Goal: Transaction & Acquisition: Purchase product/service

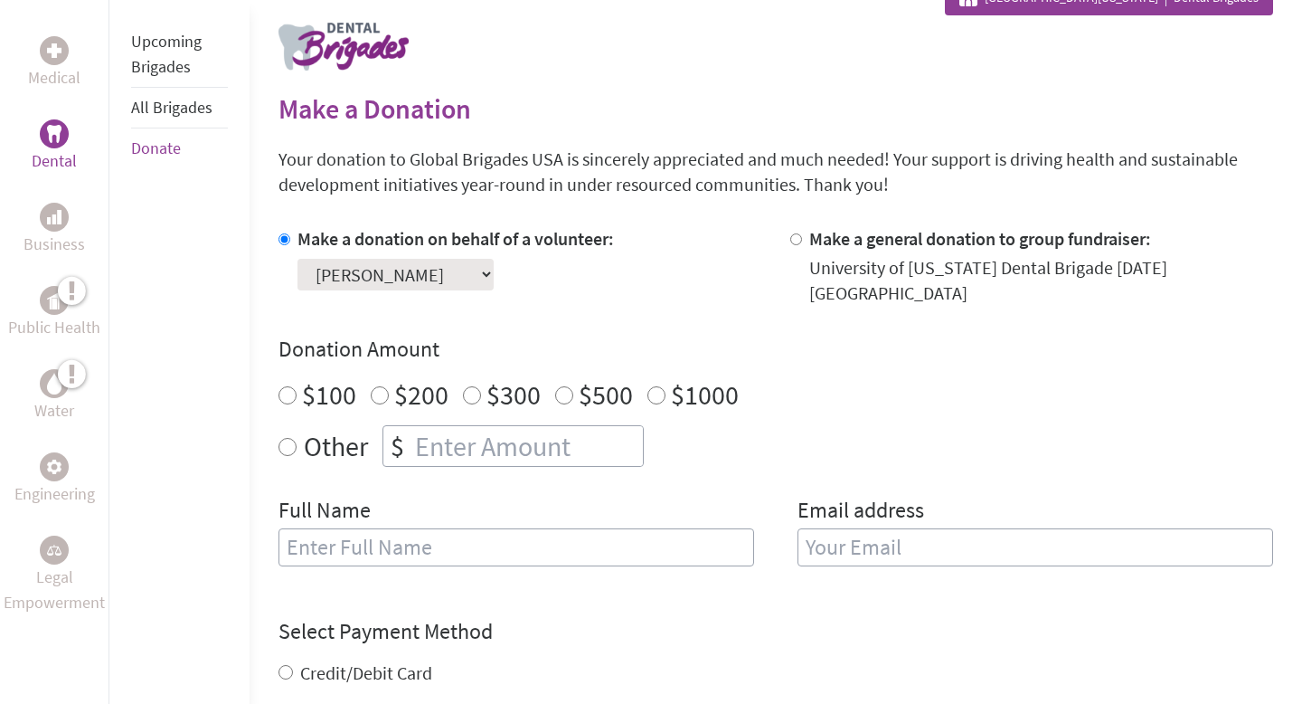
scroll to position [457, 0]
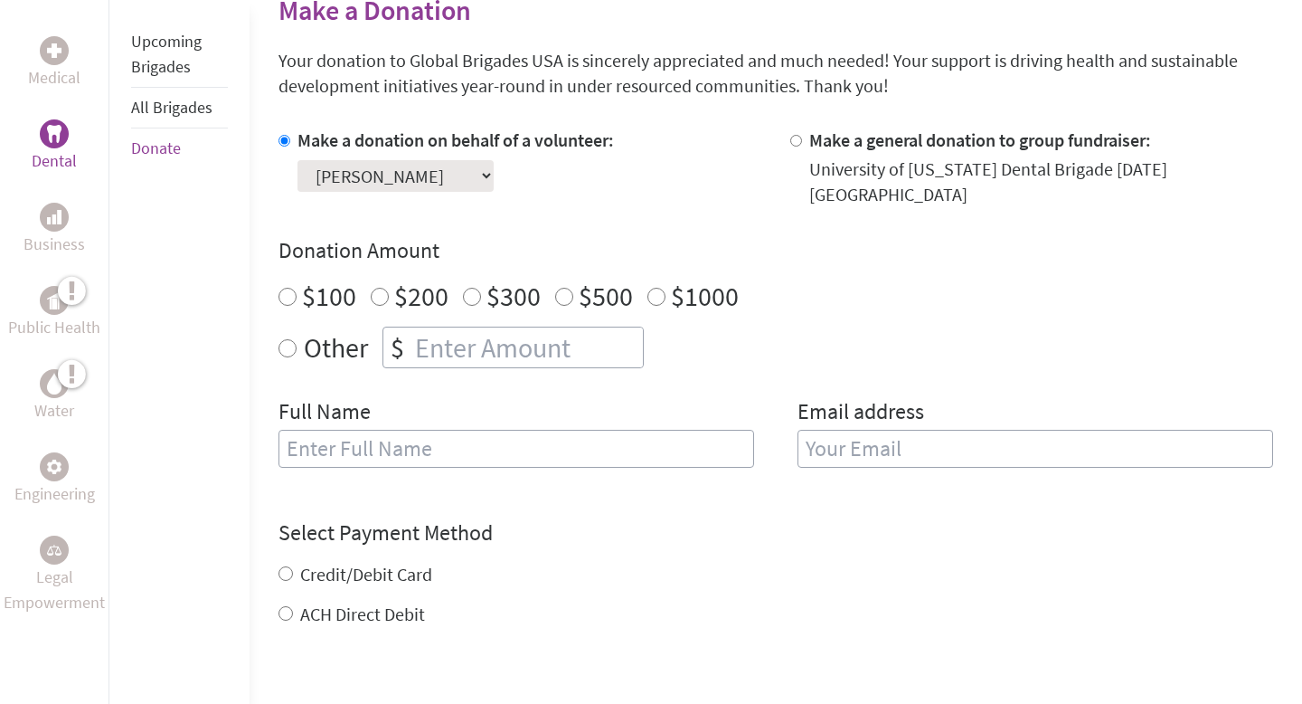
radio input "true"
click at [412, 327] on input "number" at bounding box center [527, 347] width 232 height 40
type input "250"
click at [420, 430] on input "text" at bounding box center [517, 449] width 476 height 38
click at [420, 436] on input "text" at bounding box center [517, 449] width 476 height 38
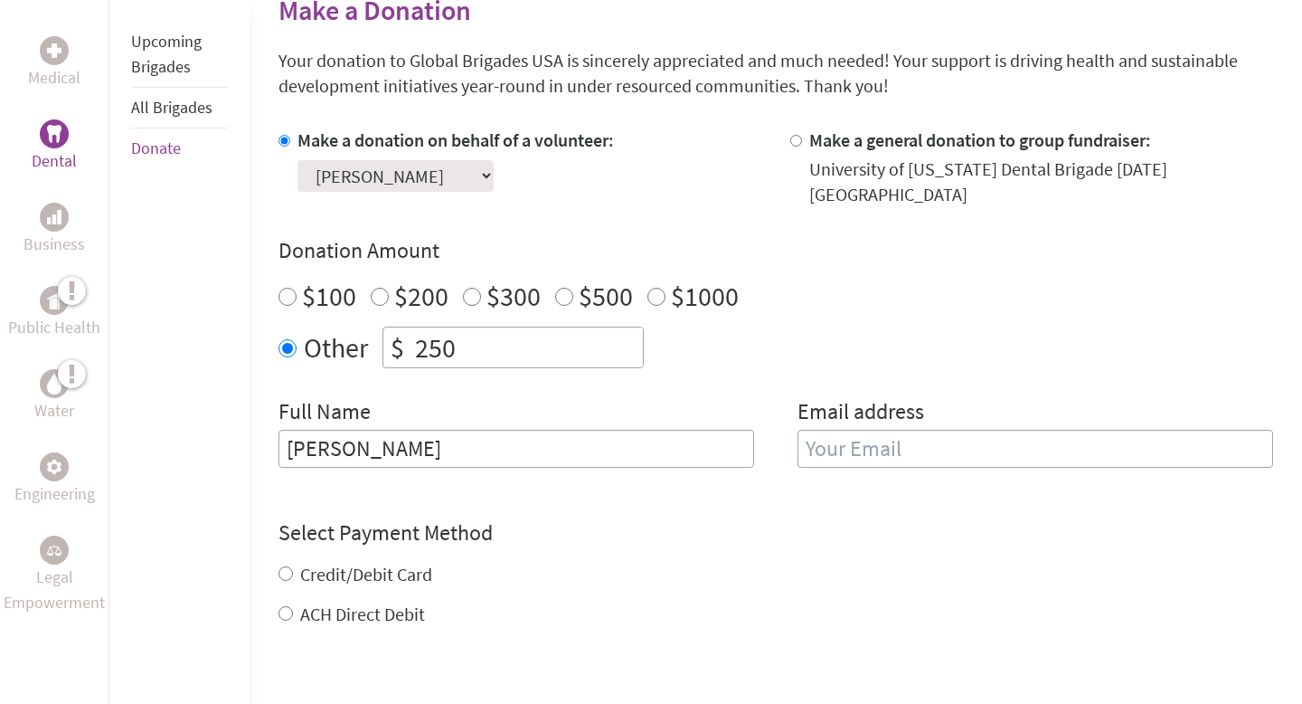
type input "Brantley Nimrod"
click at [847, 442] on input "email" at bounding box center [1036, 449] width 476 height 38
type input "[EMAIL_ADDRESS][DOMAIN_NAME]"
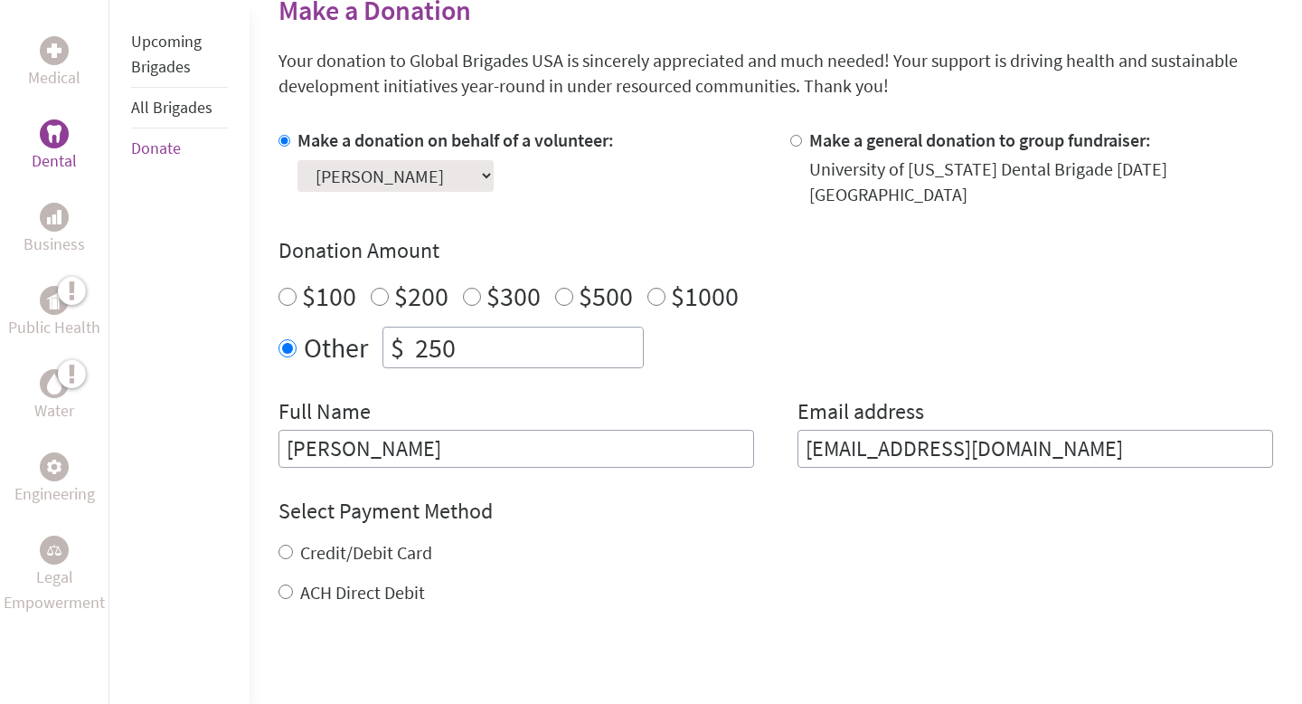
click at [402, 566] on div "Credit/Debit Card ACH Direct Debit" at bounding box center [776, 572] width 995 height 65
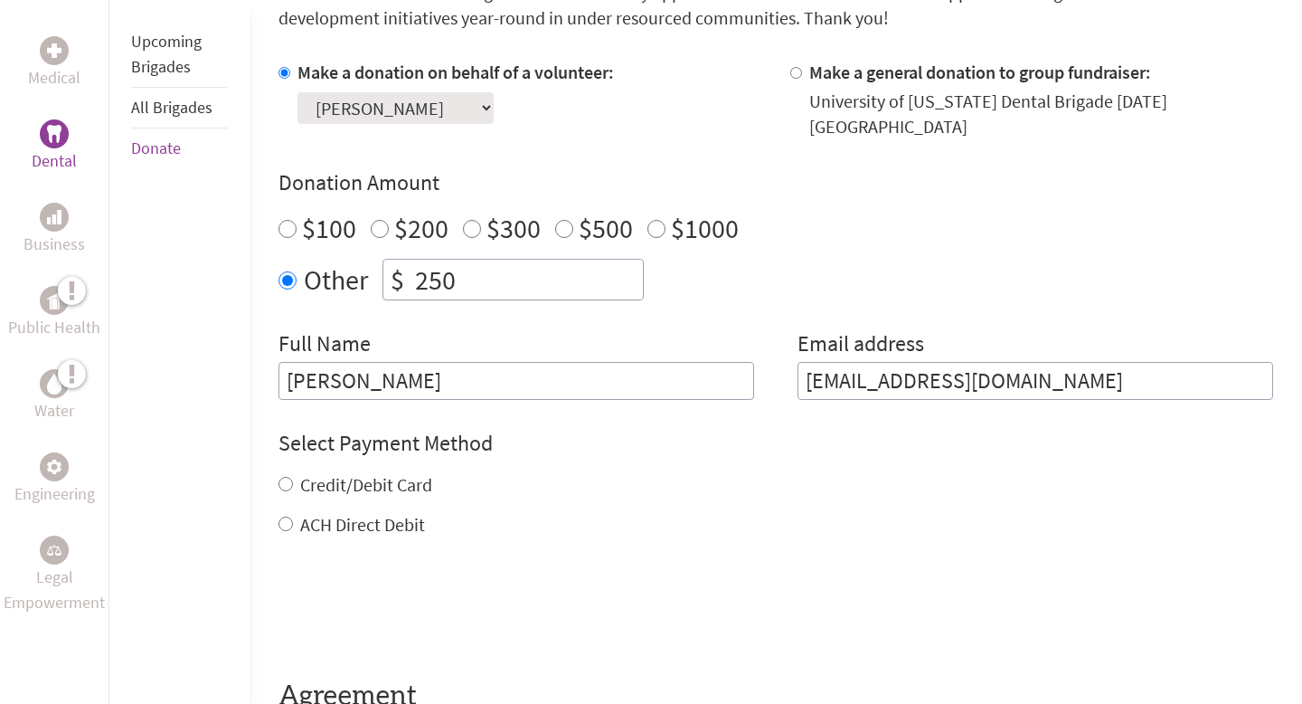
scroll to position [615, 0]
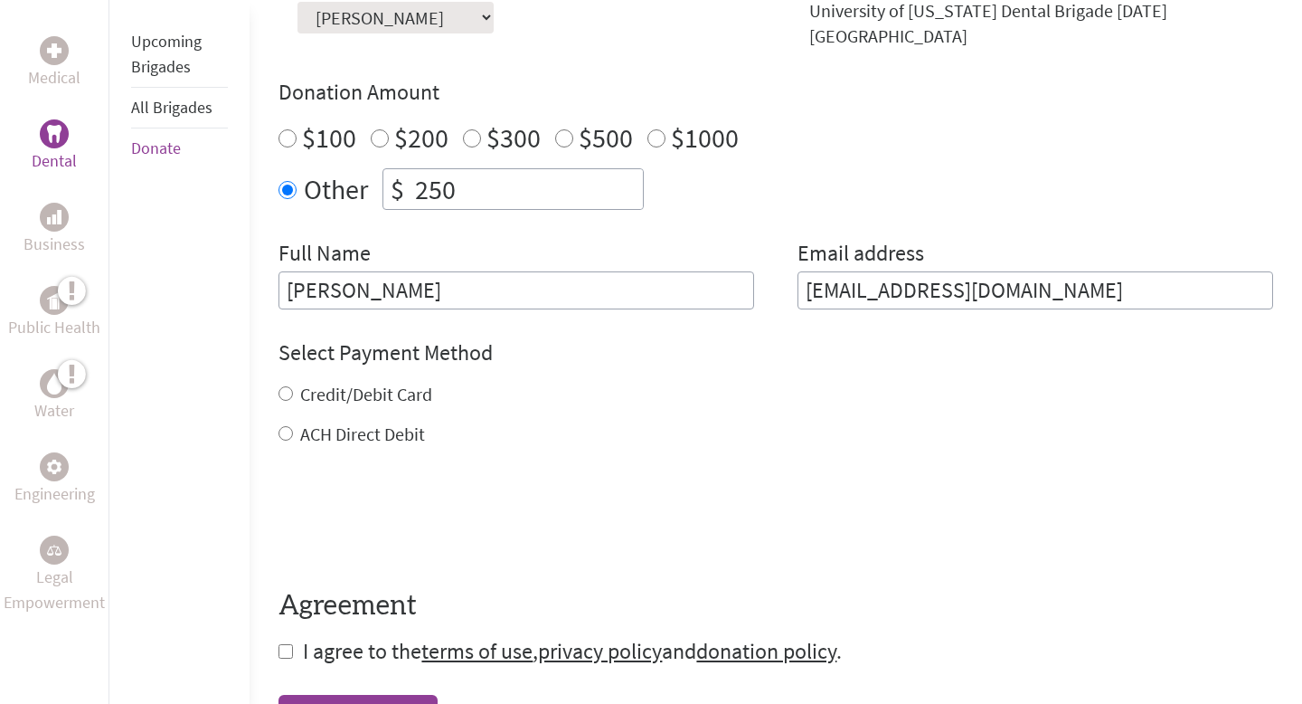
click at [377, 383] on label "Credit/Debit Card" at bounding box center [366, 394] width 132 height 23
click at [293, 386] on input "Credit/Debit Card" at bounding box center [286, 393] width 14 height 14
radio input "true"
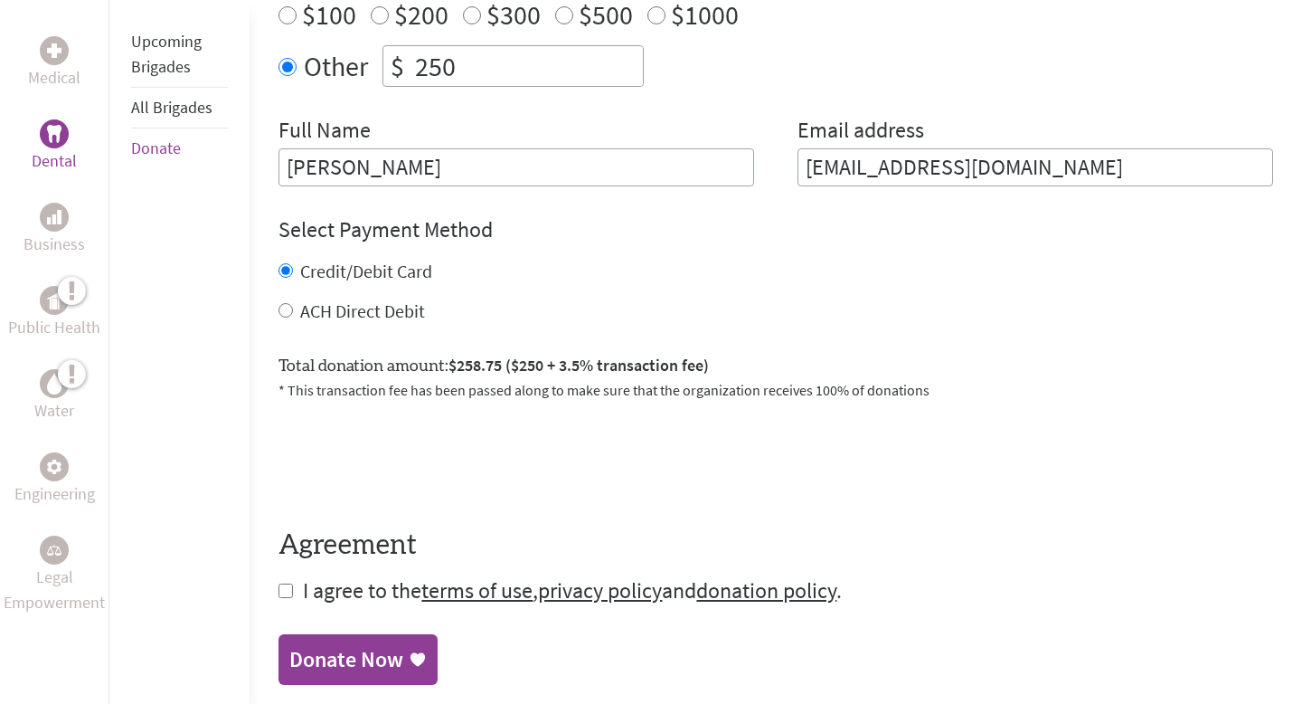
scroll to position [781, 0]
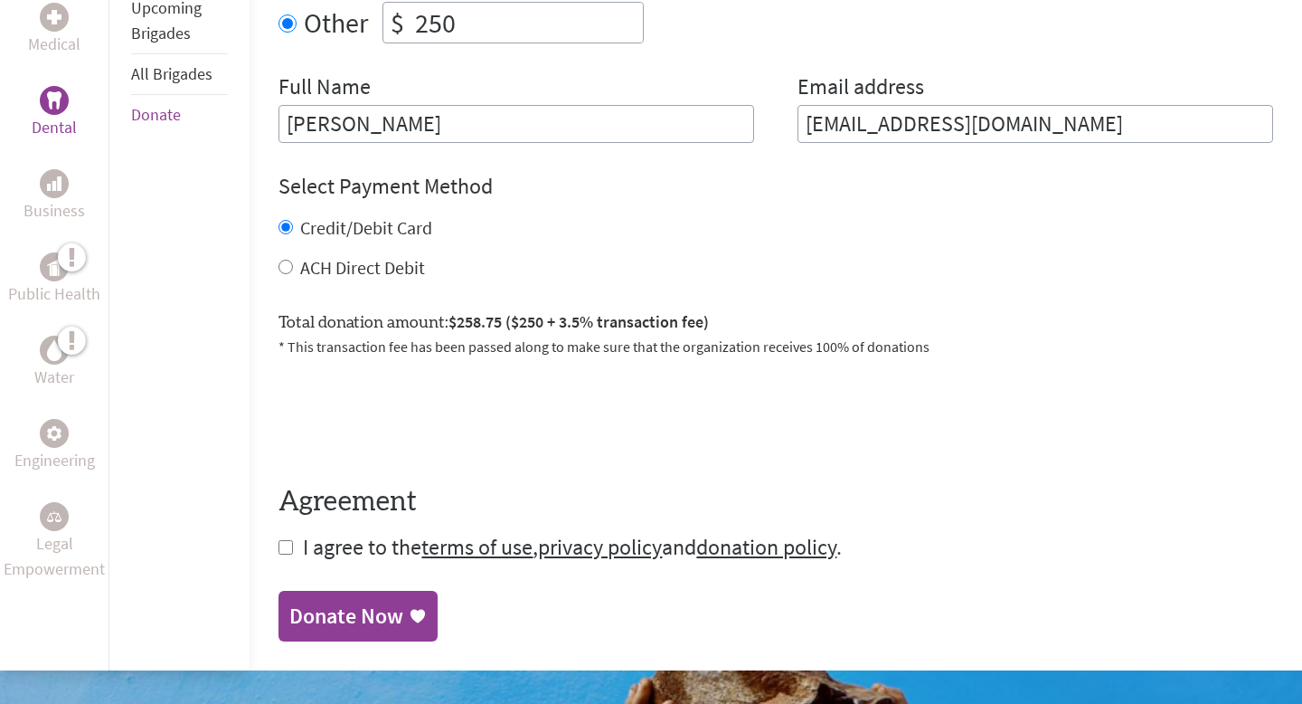
click at [281, 540] on input "checkbox" at bounding box center [286, 547] width 14 height 14
checkbox input "true"
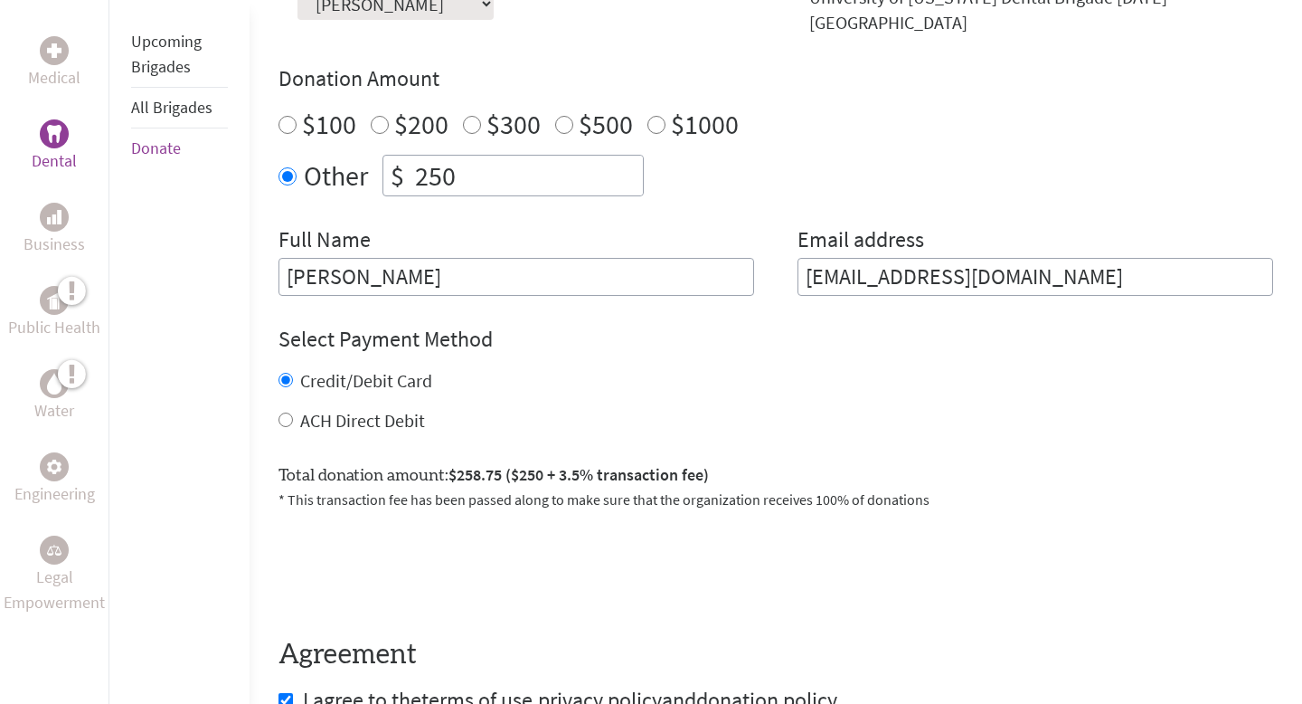
scroll to position [1042, 0]
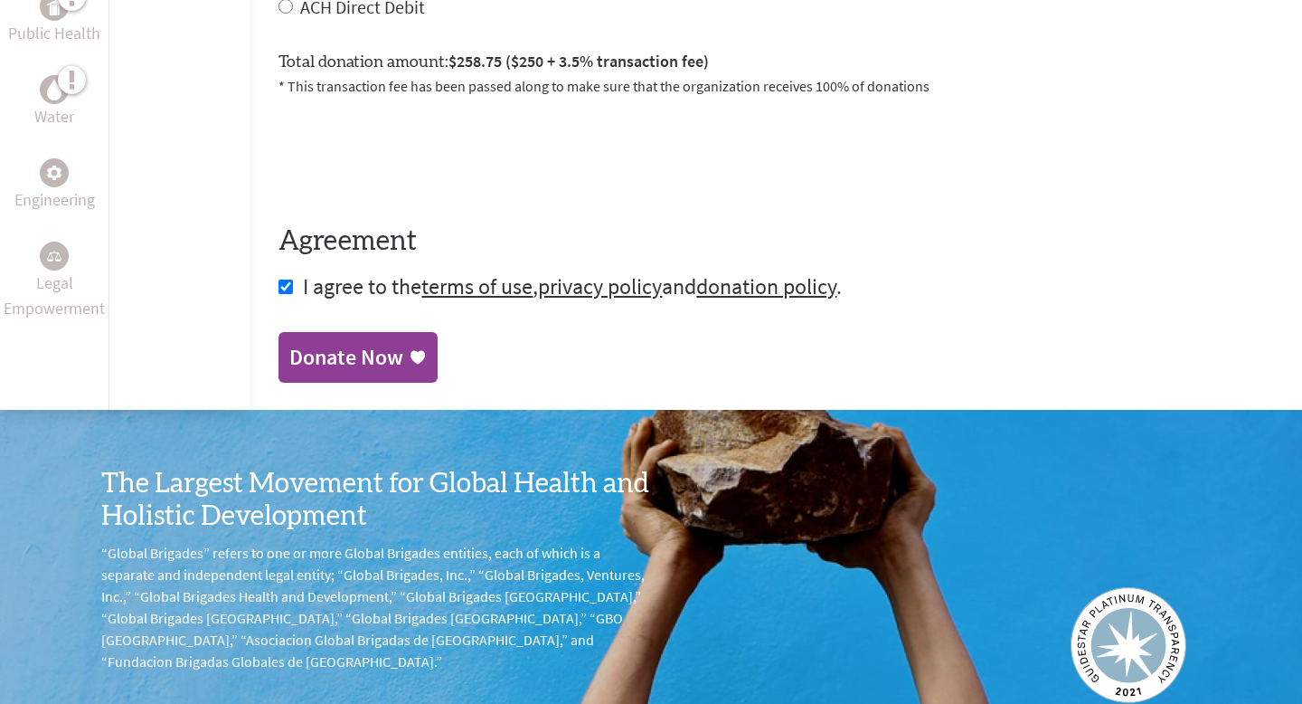
click at [395, 357] on link "Donate Now" at bounding box center [358, 357] width 159 height 51
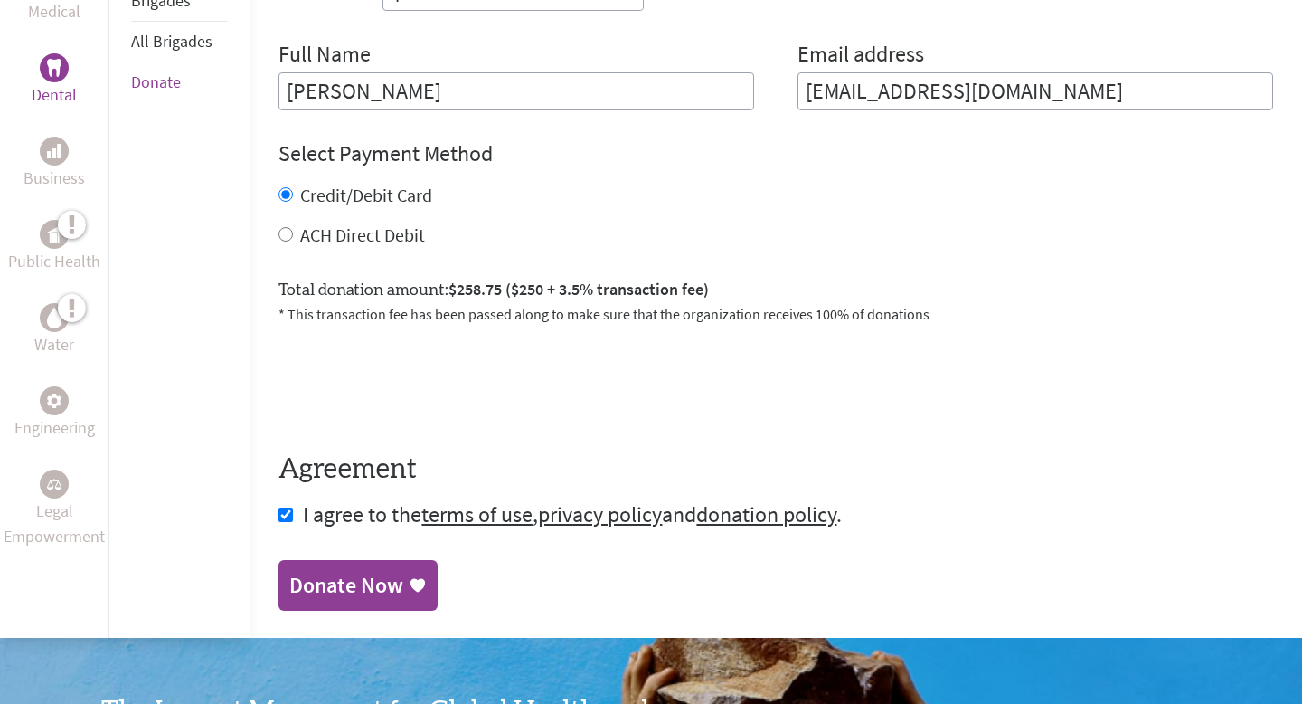
scroll to position [845, 0]
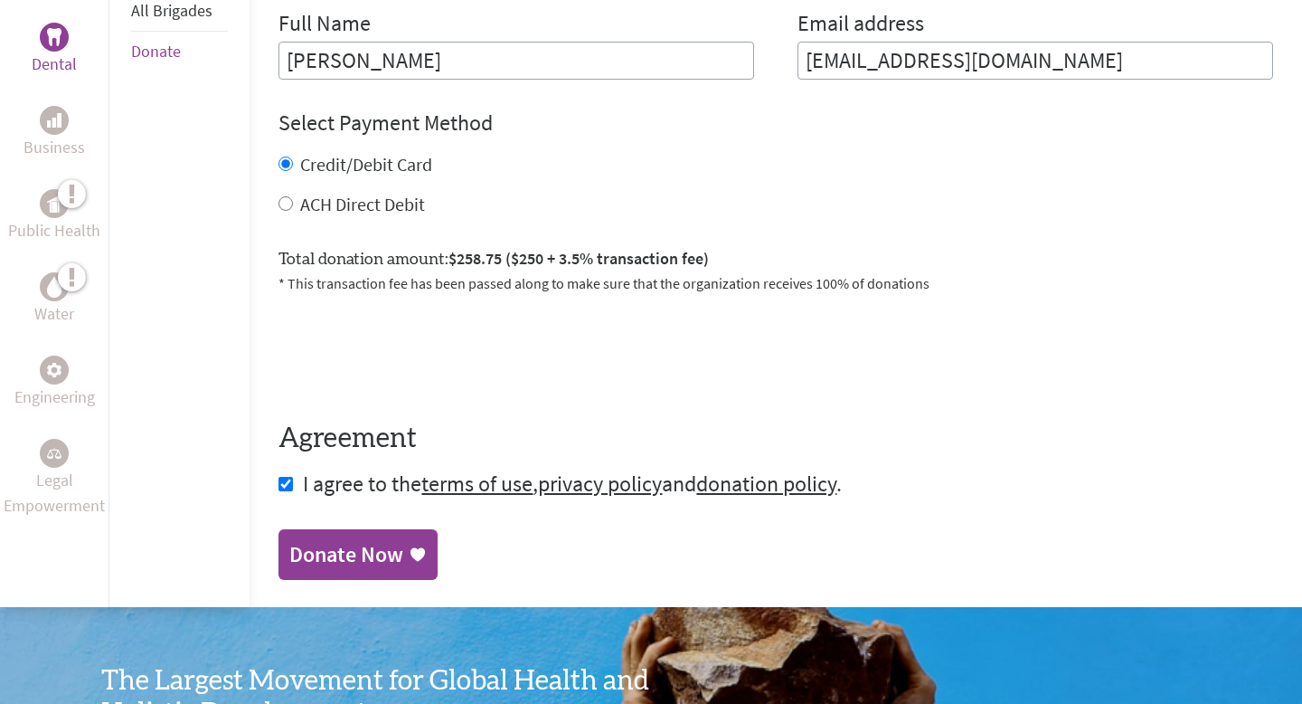
click at [398, 544] on div "Donate Now" at bounding box center [346, 554] width 114 height 29
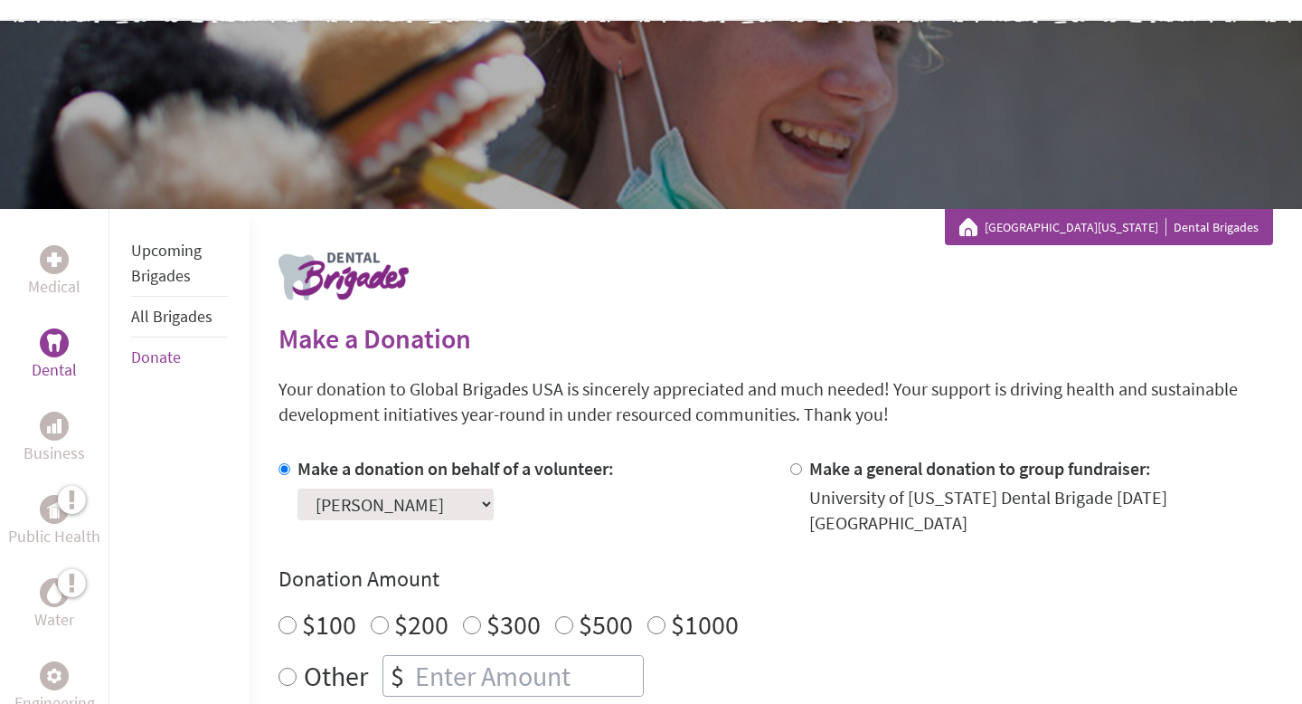
scroll to position [335, 0]
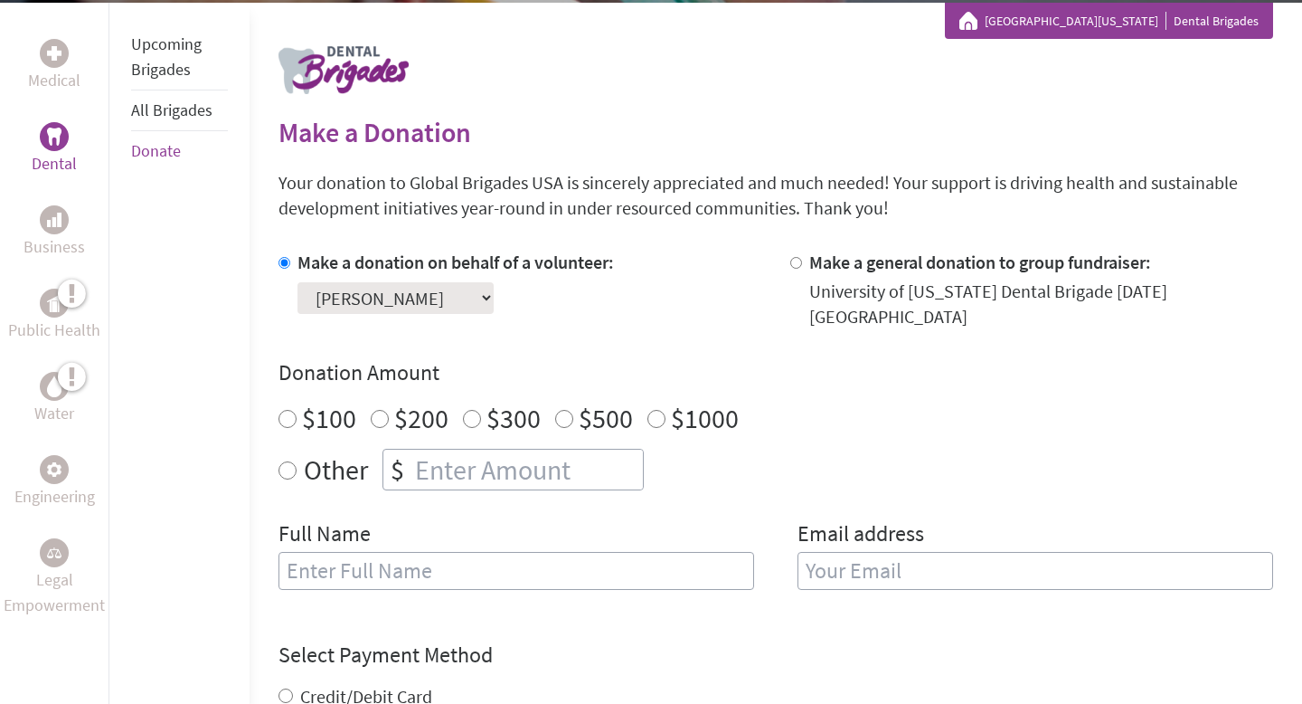
click at [393, 449] on div "$" at bounding box center [397, 469] width 28 height 40
radio input "true"
click at [425, 449] on input "number" at bounding box center [527, 469] width 232 height 40
type input "1"
type input "250"
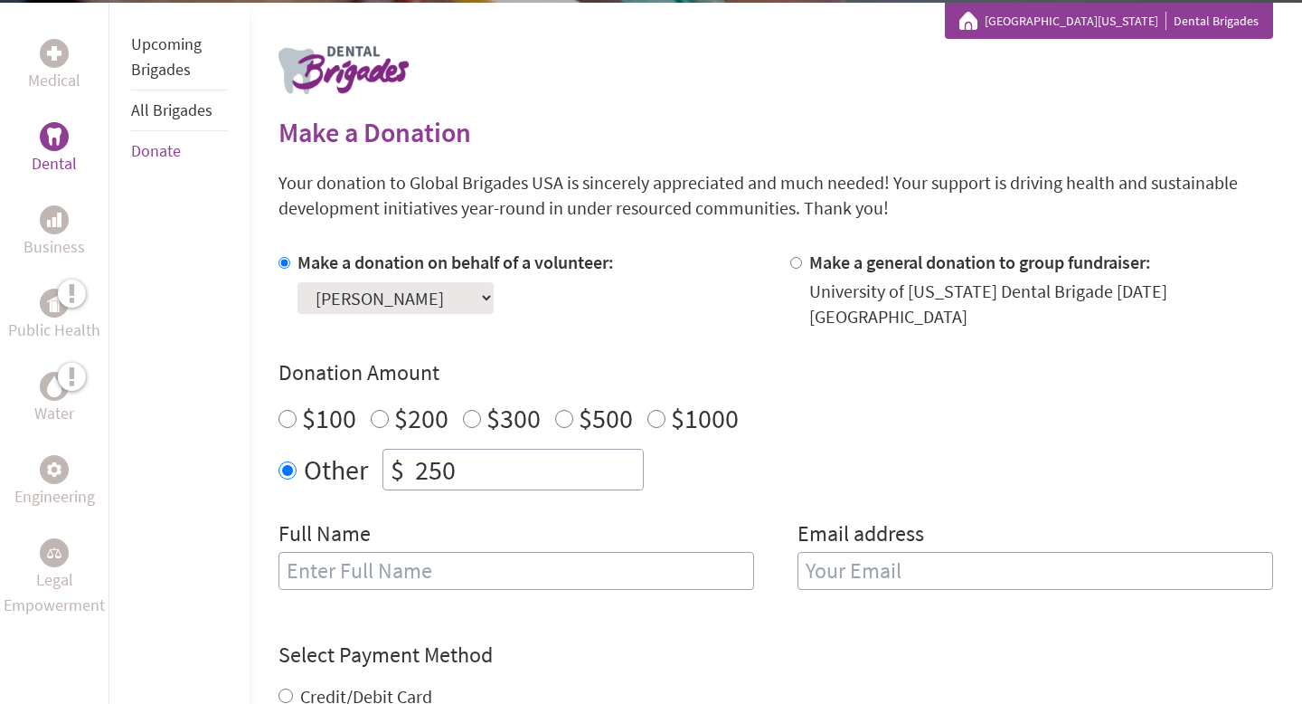
click at [435, 528] on div "Full Name" at bounding box center [517, 565] width 476 height 92
click at [435, 552] on input "text" at bounding box center [517, 571] width 476 height 38
type input "[PERSON_NAME]"
type input "[EMAIL_ADDRESS][DOMAIN_NAME]"
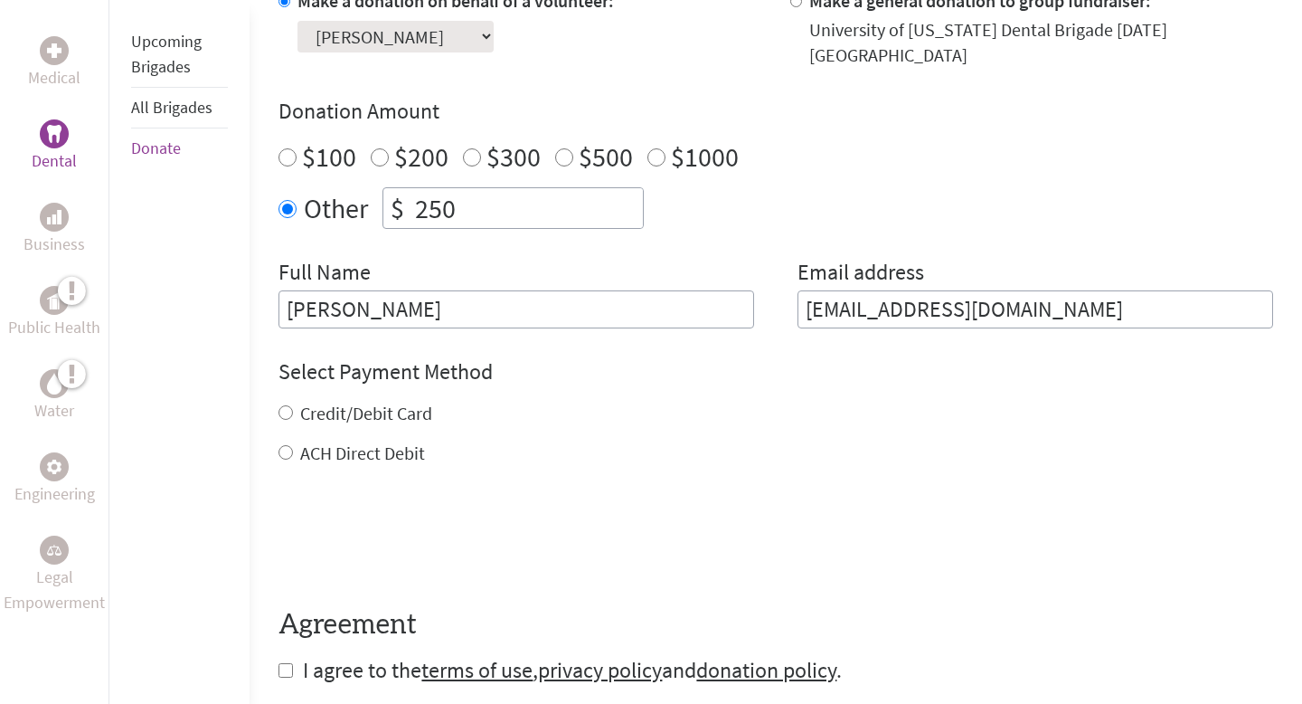
scroll to position [639, 0]
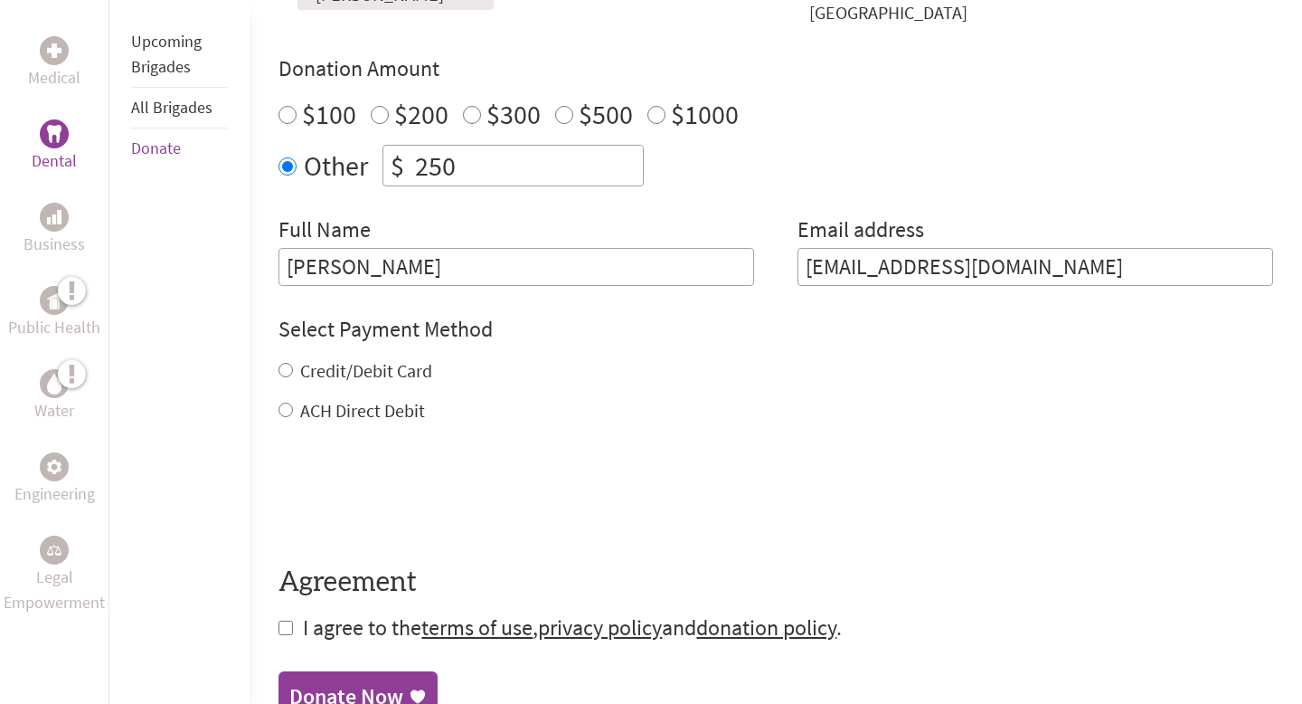
click at [401, 359] on label "Credit/Debit Card" at bounding box center [366, 370] width 132 height 23
click at [293, 363] on input "Credit/Debit Card" at bounding box center [286, 370] width 14 height 14
radio input "true"
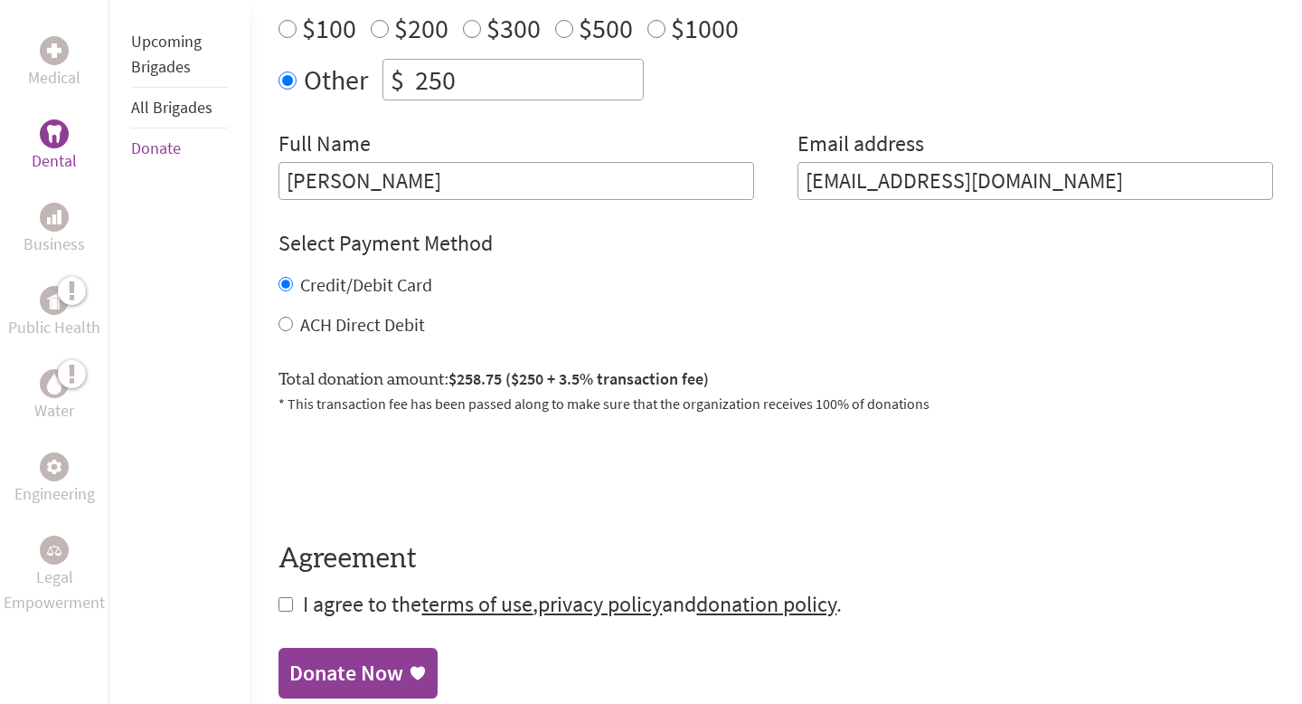
scroll to position [733, 0]
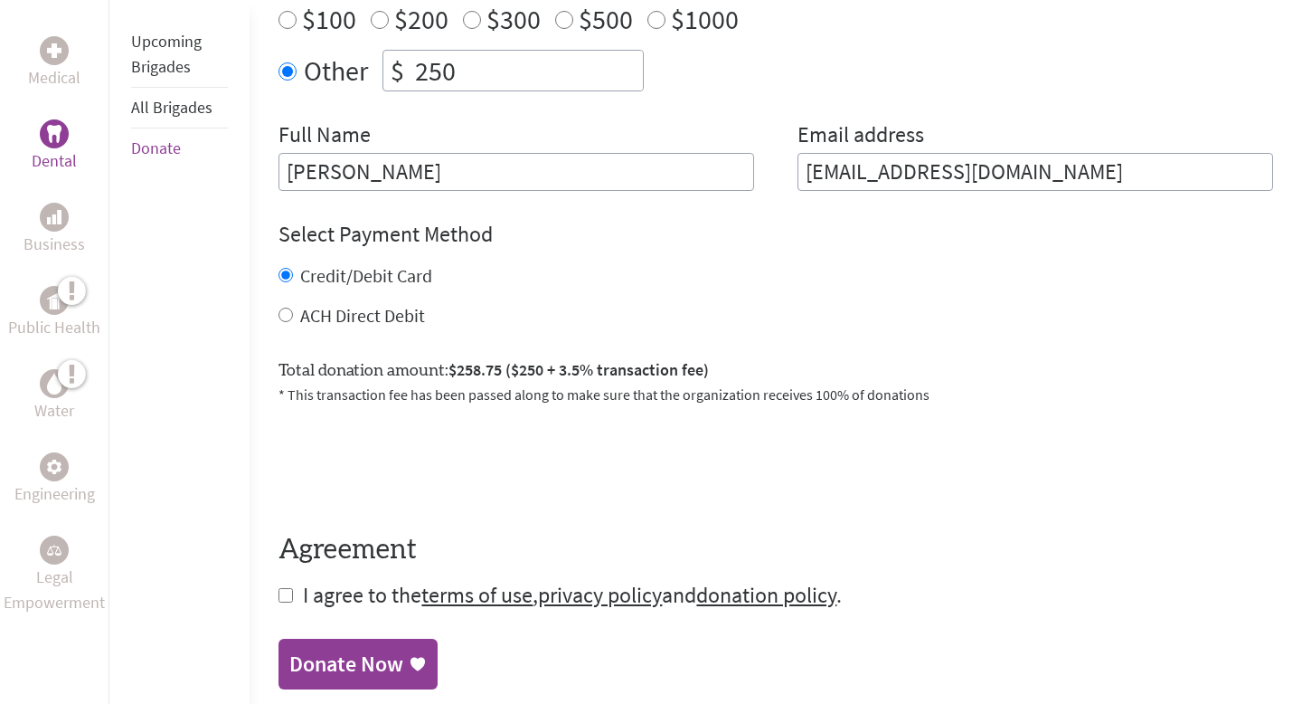
click at [289, 588] on input "checkbox" at bounding box center [286, 595] width 14 height 14
checkbox input "true"
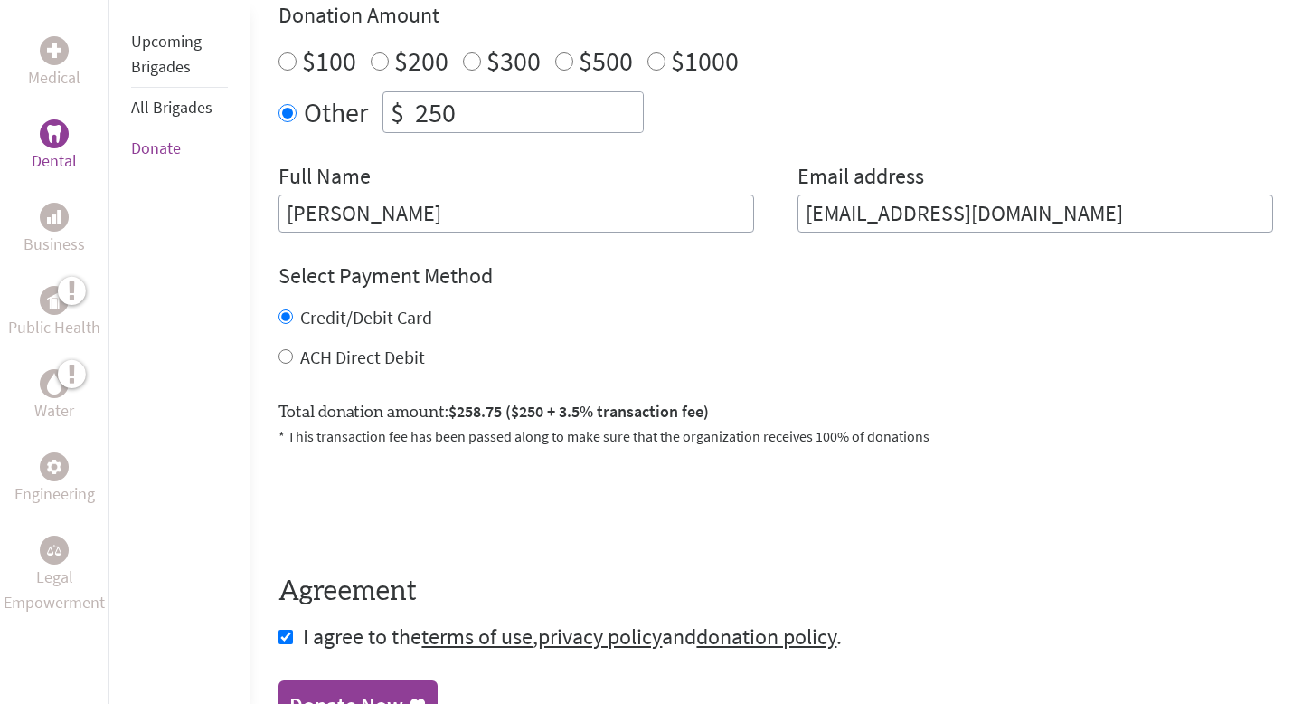
scroll to position [688, 0]
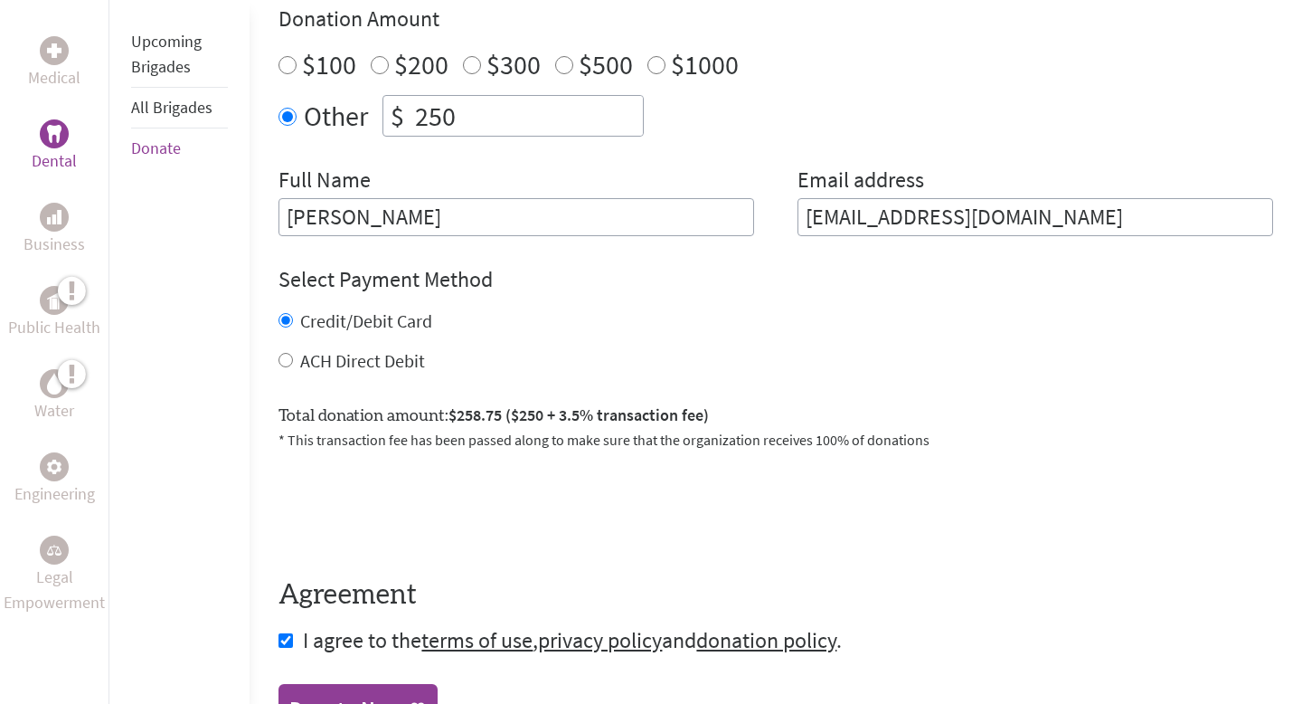
click at [290, 353] on input "ACH Direct Debit" at bounding box center [286, 360] width 14 height 14
radio input "true"
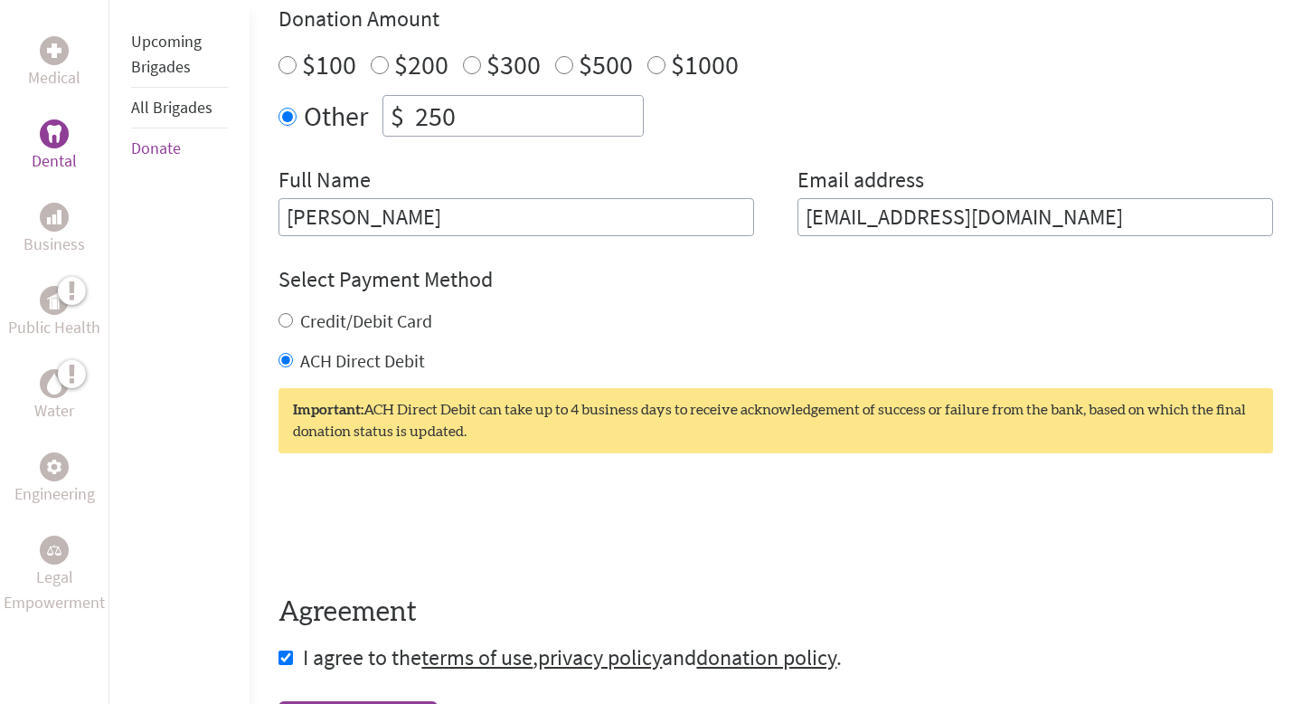
click at [279, 312] on div "Credit/Debit Card" at bounding box center [776, 320] width 995 height 25
click at [281, 313] on input "Credit/Debit Card" at bounding box center [286, 320] width 14 height 14
radio input "true"
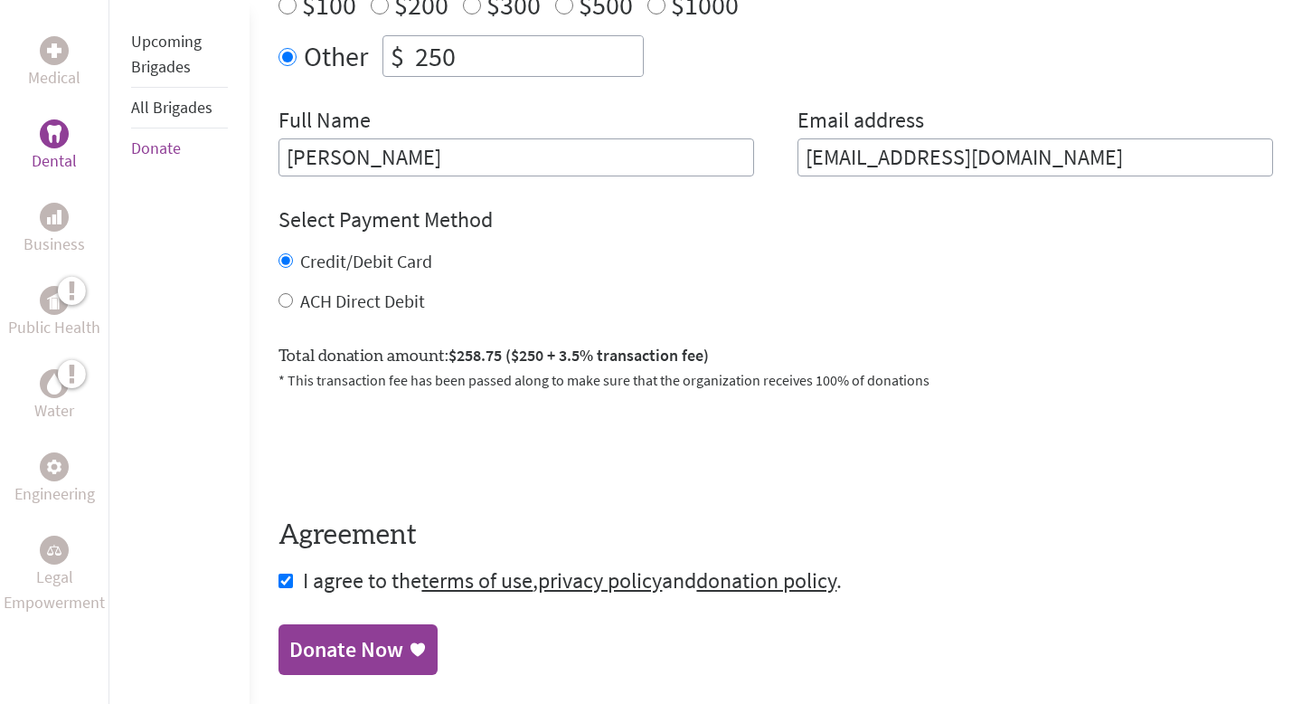
scroll to position [783, 0]
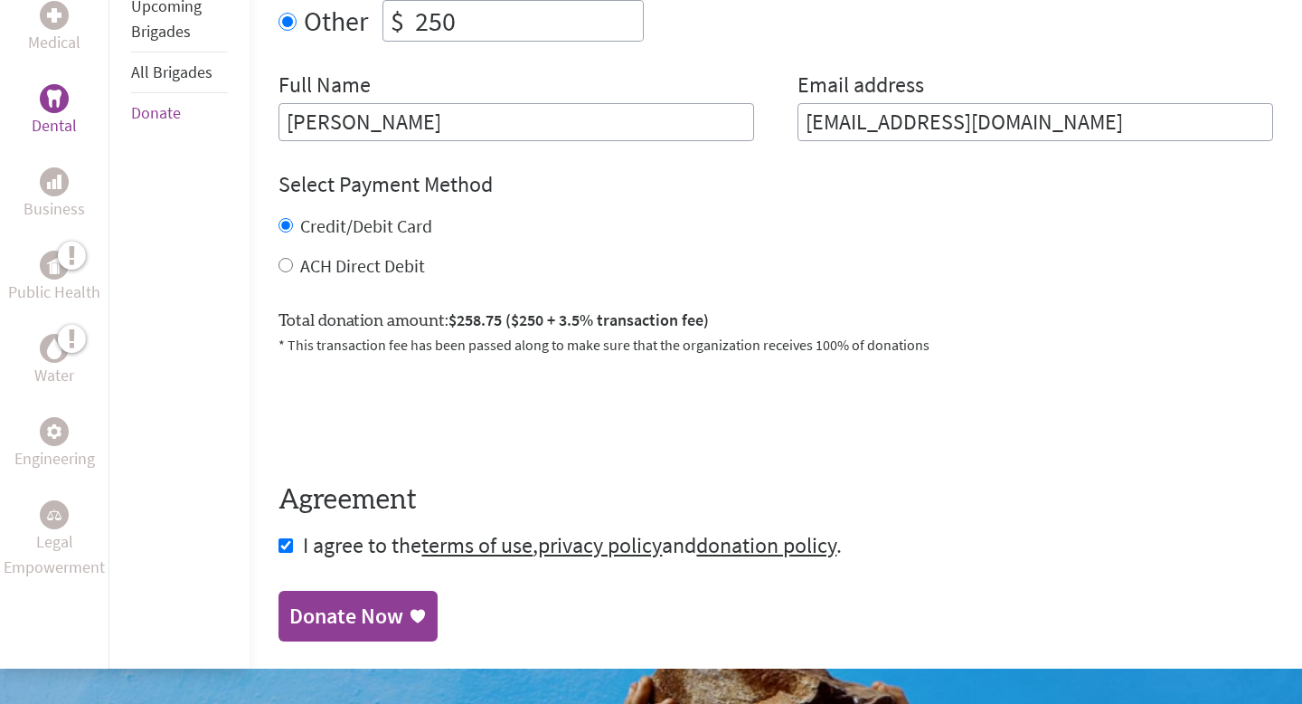
click at [322, 601] on div "Donate Now" at bounding box center [346, 615] width 114 height 29
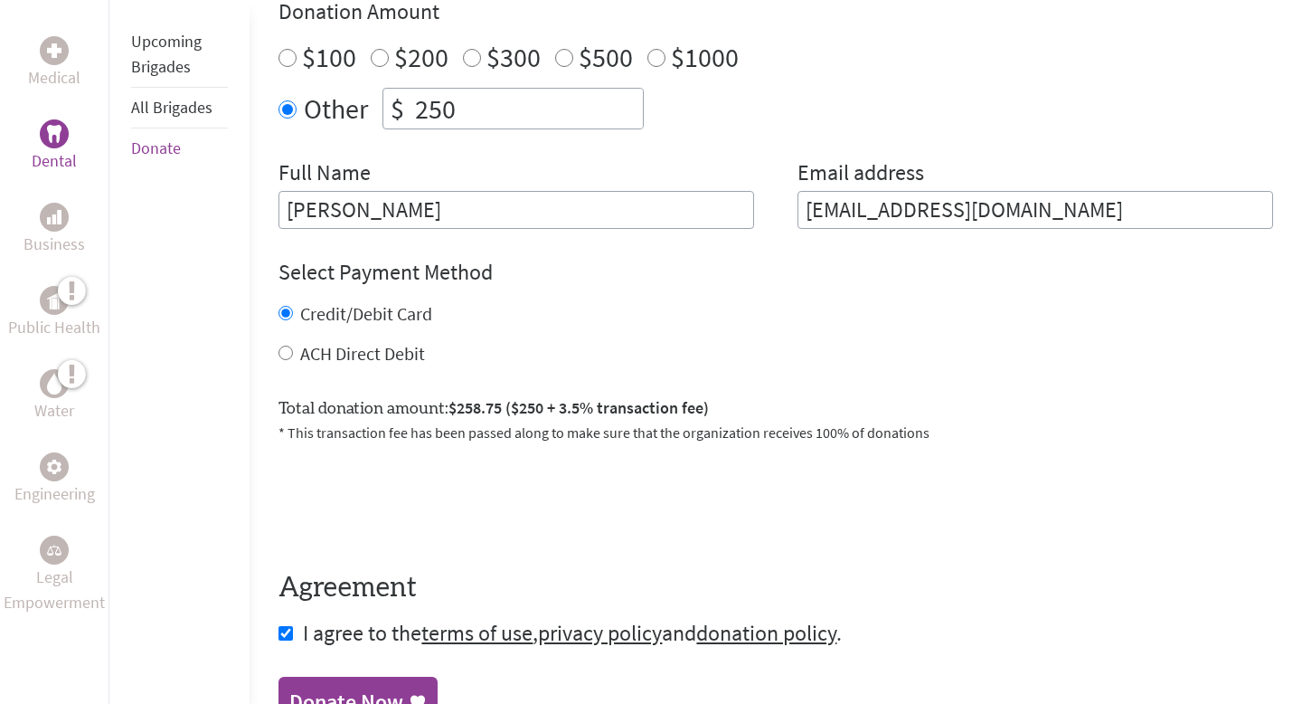
scroll to position [795, 0]
